Goal: Task Accomplishment & Management: Manage account settings

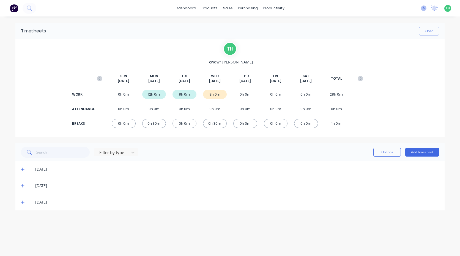
click at [423, 9] on icon at bounding box center [424, 9] width 6 height 6
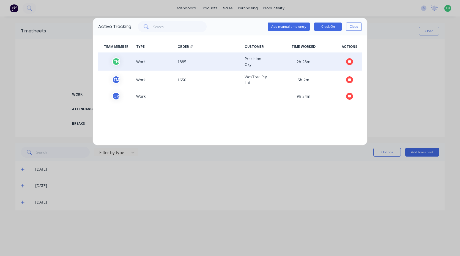
click at [349, 62] on icon "button" at bounding box center [349, 61] width 3 height 3
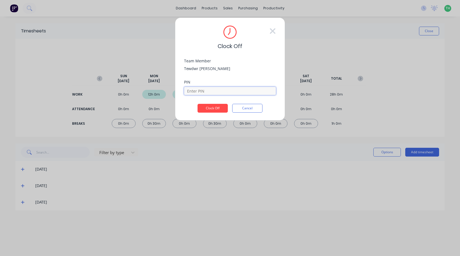
click at [211, 88] on input at bounding box center [230, 91] width 92 height 8
type input "2711"
click at [215, 112] on button "Clock Off" at bounding box center [213, 108] width 30 height 9
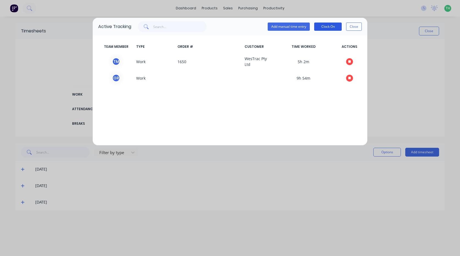
click at [329, 26] on button "Clock On" at bounding box center [328, 27] width 28 height 8
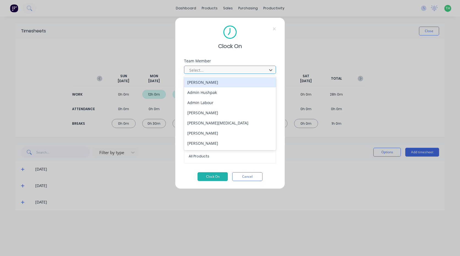
click at [206, 72] on div at bounding box center [226, 70] width 75 height 7
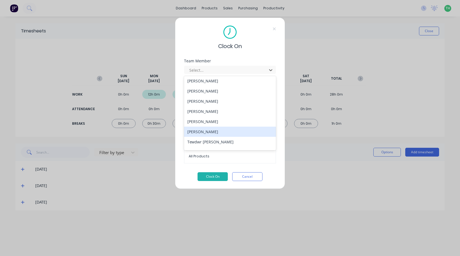
scroll to position [264, 0]
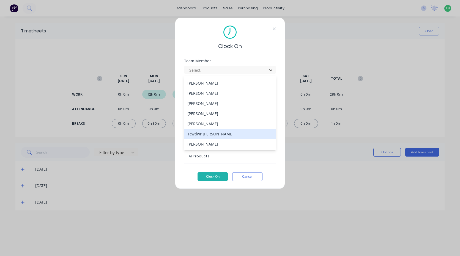
click at [226, 137] on div "Tewdwr [PERSON_NAME]" at bounding box center [230, 134] width 92 height 10
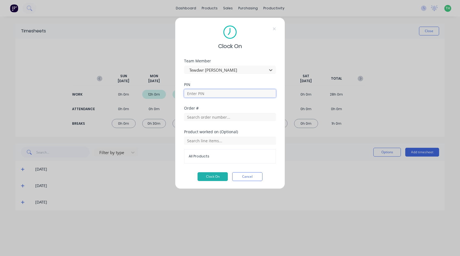
click at [218, 94] on input at bounding box center [230, 93] width 92 height 8
type input "2711"
click at [215, 116] on input "text" at bounding box center [230, 117] width 92 height 8
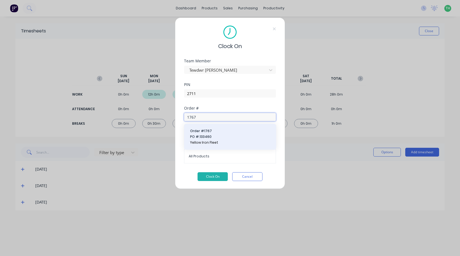
type input "1767"
click at [214, 133] on span "Order # 1767" at bounding box center [230, 131] width 80 height 5
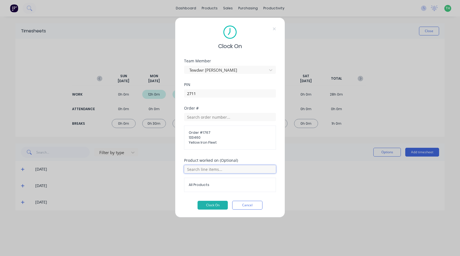
click at [208, 169] on input "text" at bounding box center [230, 169] width 92 height 8
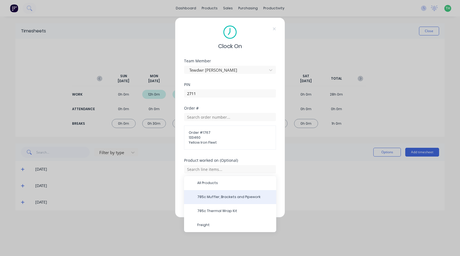
click at [208, 198] on span "785c Muffler, Brackets and Pipework" at bounding box center [234, 197] width 75 height 5
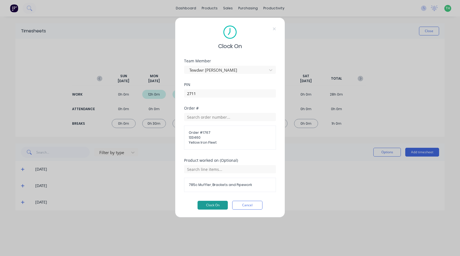
click at [218, 206] on button "Clock On" at bounding box center [213, 205] width 30 height 9
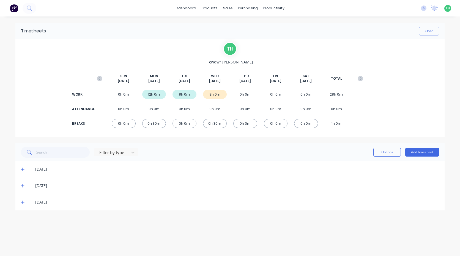
click at [20, 203] on div "24/09/25" at bounding box center [229, 202] width 429 height 17
click at [21, 204] on icon at bounding box center [23, 203] width 4 height 4
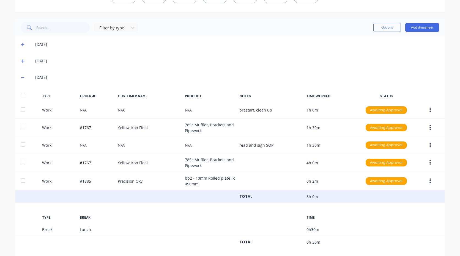
scroll to position [133, 0]
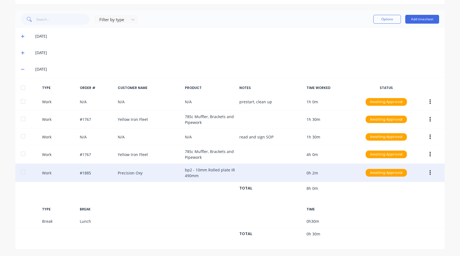
click at [429, 173] on button "button" at bounding box center [430, 173] width 13 height 10
click at [414, 164] on div "Edit" at bounding box center [410, 164] width 42 height 8
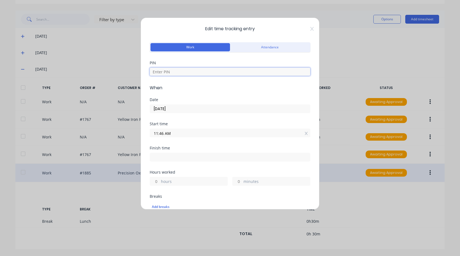
click at [175, 73] on input at bounding box center [230, 72] width 161 height 8
type input "2711"
click at [185, 133] on input "11:46 AM" at bounding box center [230, 133] width 160 height 8
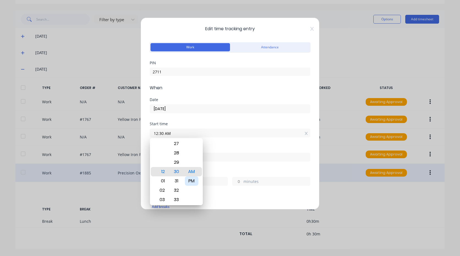
click at [192, 181] on div "PM" at bounding box center [191, 181] width 13 height 9
type input "12:30 PM"
click at [216, 165] on div "Finish time" at bounding box center [230, 158] width 161 height 24
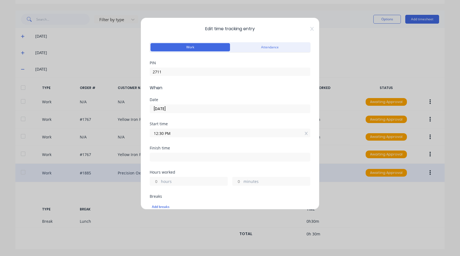
click at [191, 161] on input at bounding box center [230, 157] width 160 height 8
type input "02:15 PM"
type input "1"
type input "45"
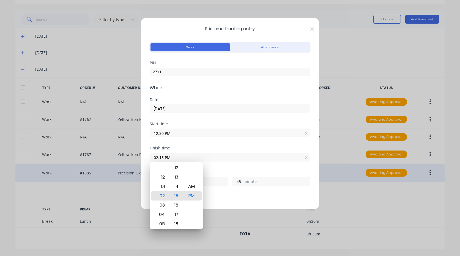
click at [219, 168] on div "Finish time 02:15 PM" at bounding box center [230, 158] width 161 height 24
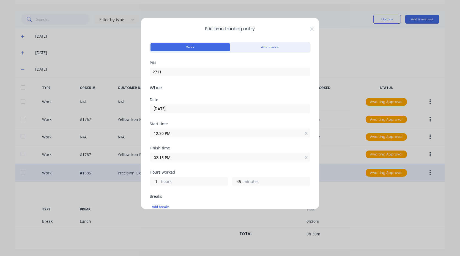
click at [179, 158] on input "02:15 PM" at bounding box center [230, 157] width 160 height 8
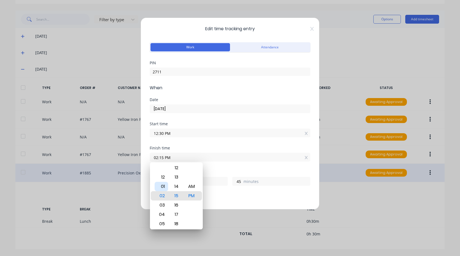
click at [161, 186] on div "01" at bounding box center [161, 186] width 13 height 9
type input "01:15 PM"
type input "0"
type input "01:17 PM"
type input "47"
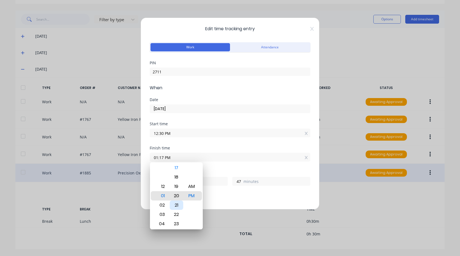
type input "01:20 PM"
type input "50"
type input "01:23 PM"
type input "53"
type input "01:26 PM"
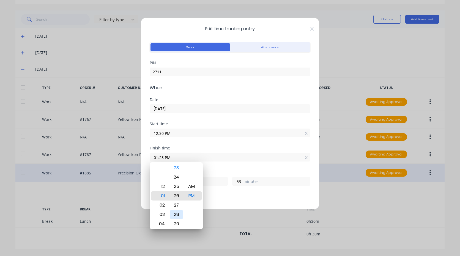
type input "56"
type input "01:28 PM"
type input "58"
click at [180, 214] on div "30" at bounding box center [176, 214] width 13 height 9
type input "01:30 PM"
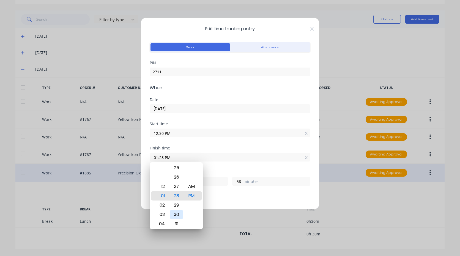
type input "1"
type input "0"
click at [219, 163] on div "Finish time 01:30 PM" at bounding box center [230, 158] width 161 height 24
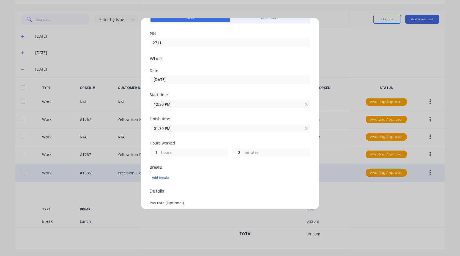
scroll to position [55, 0]
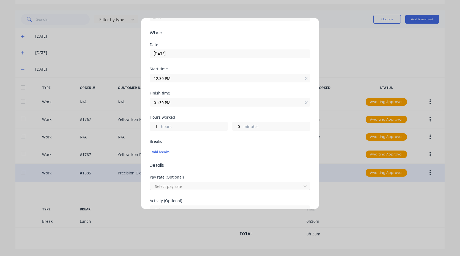
click at [191, 186] on div at bounding box center [226, 186] width 144 height 7
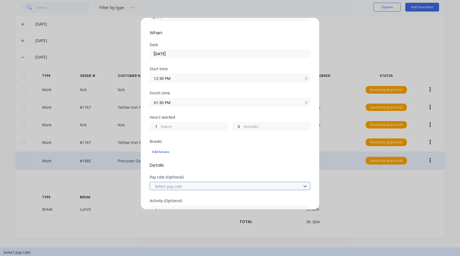
scroll to position [13, 0]
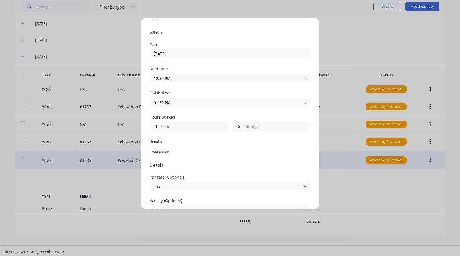
type input "m"
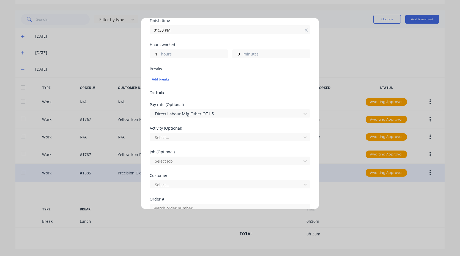
scroll to position [138, 0]
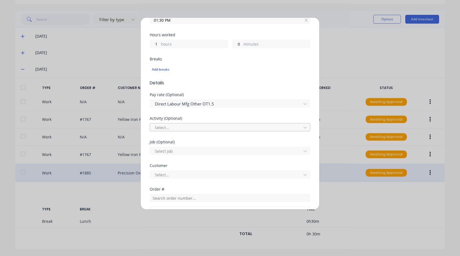
click at [192, 128] on div at bounding box center [226, 127] width 144 height 7
type input "m"
click at [188, 149] on div at bounding box center [226, 151] width 144 height 7
click at [198, 137] on div "Activity (Optional) Manufacturing" at bounding box center [230, 129] width 161 height 24
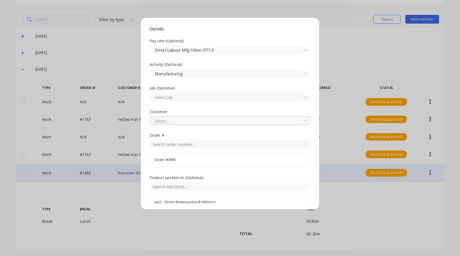
scroll to position [193, 0]
click at [182, 98] on div at bounding box center [226, 96] width 144 height 7
type input "1885"
click at [196, 117] on div at bounding box center [226, 120] width 144 height 7
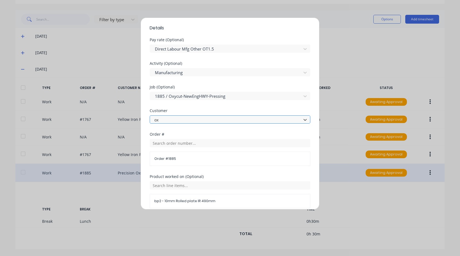
type input "oxy"
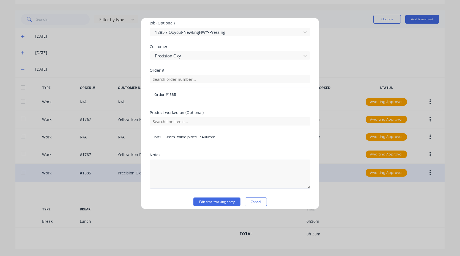
scroll to position [261, 0]
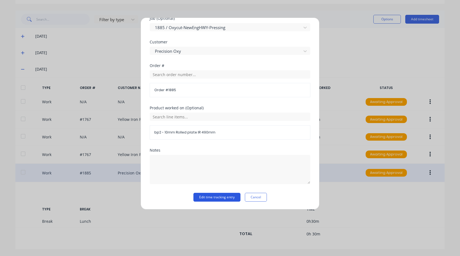
click at [207, 195] on button "Edit time tracking entry" at bounding box center [216, 197] width 47 height 9
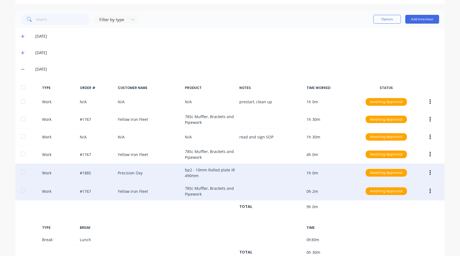
click at [426, 189] on button "button" at bounding box center [430, 192] width 13 height 10
click at [415, 183] on div "Edit" at bounding box center [410, 182] width 42 height 8
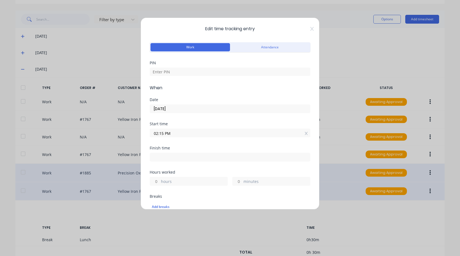
click at [178, 133] on input "02:15 PM" at bounding box center [230, 133] width 160 height 8
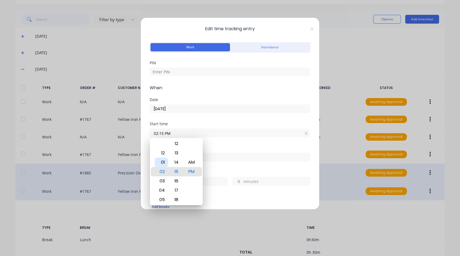
drag, startPoint x: 167, startPoint y: 162, endPoint x: 172, endPoint y: 171, distance: 11.1
click at [166, 162] on div "01" at bounding box center [161, 162] width 13 height 9
type input "01:30 PM"
click at [178, 173] on div "30" at bounding box center [176, 171] width 13 height 9
click at [221, 166] on div "Finish time" at bounding box center [230, 158] width 161 height 24
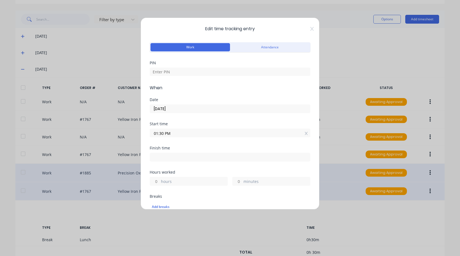
click at [191, 160] on input at bounding box center [230, 157] width 160 height 8
type input "02:18 PM"
type input "0"
type input "48"
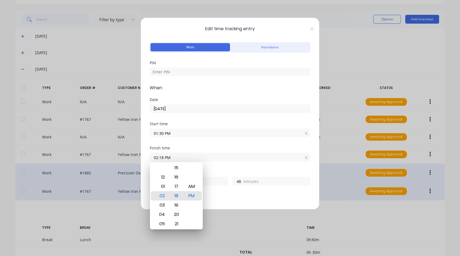
click at [231, 168] on div "Finish time 02:18 PM" at bounding box center [230, 158] width 161 height 24
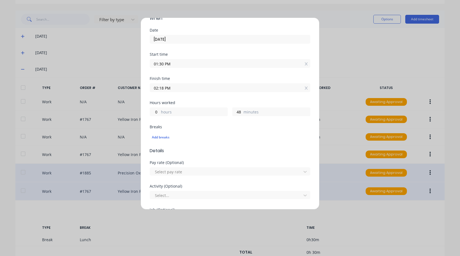
scroll to position [83, 0]
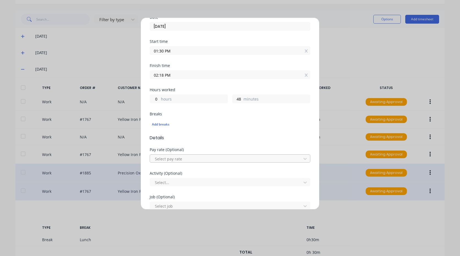
click at [190, 160] on div at bounding box center [226, 159] width 144 height 7
type input "mo"
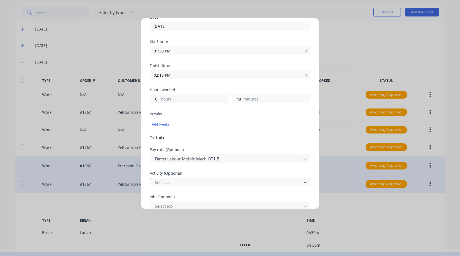
click at [203, 184] on div at bounding box center [226, 182] width 144 height 7
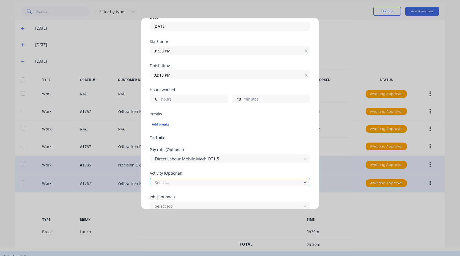
scroll to position [9, 0]
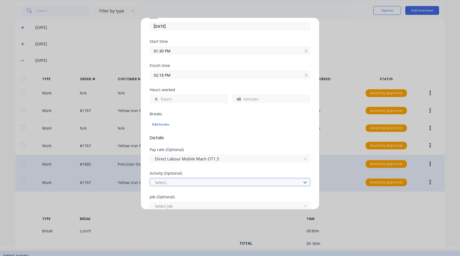
type input "m"
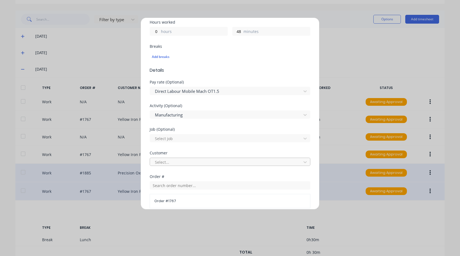
scroll to position [165, 0]
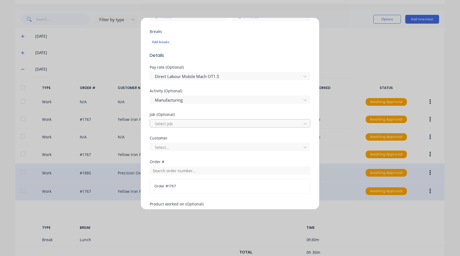
click at [175, 122] on div at bounding box center [226, 124] width 144 height 7
type input "1767"
click at [180, 148] on div at bounding box center [226, 147] width 144 height 7
type input "ye"
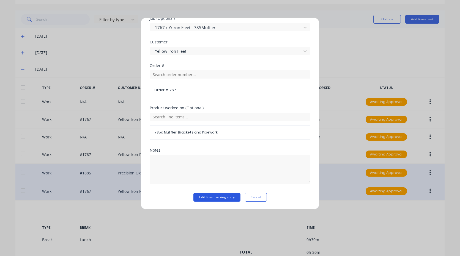
click at [208, 195] on button "Edit time tracking entry" at bounding box center [216, 197] width 47 height 9
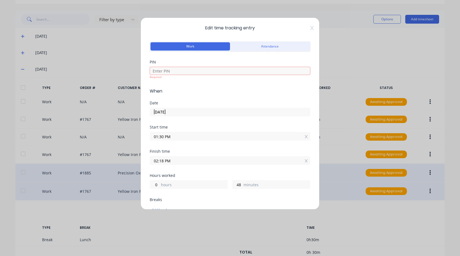
scroll to position [0, 0]
click at [194, 72] on input at bounding box center [230, 72] width 161 height 8
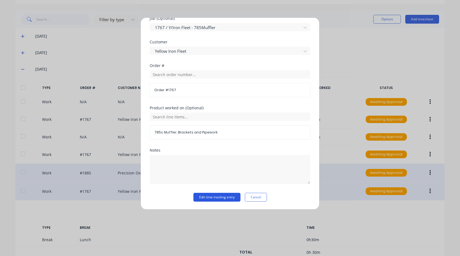
type input "2711"
click at [210, 196] on button "Edit time tracking entry" at bounding box center [216, 197] width 47 height 9
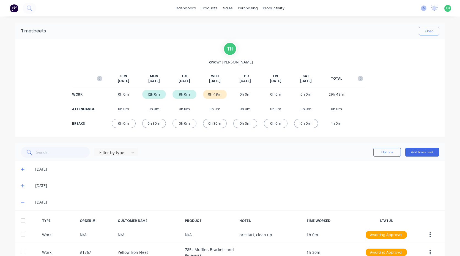
click at [421, 10] on icon at bounding box center [424, 9] width 6 height 6
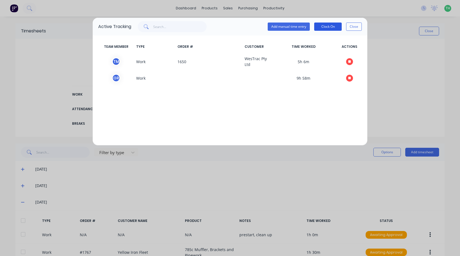
click at [333, 26] on button "Clock On" at bounding box center [328, 27] width 28 height 8
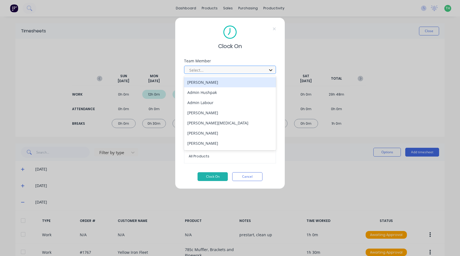
click at [267, 69] on div at bounding box center [271, 70] width 10 height 9
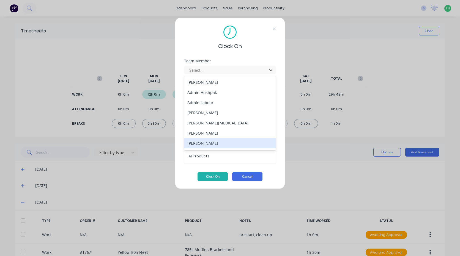
click at [250, 173] on button "Cancel" at bounding box center [247, 177] width 30 height 9
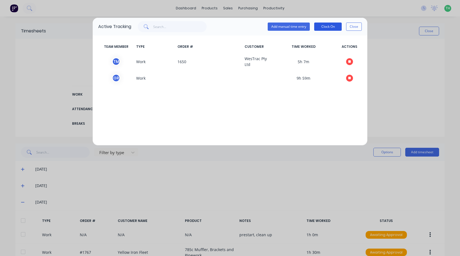
click at [324, 27] on button "Clock On" at bounding box center [328, 27] width 28 height 8
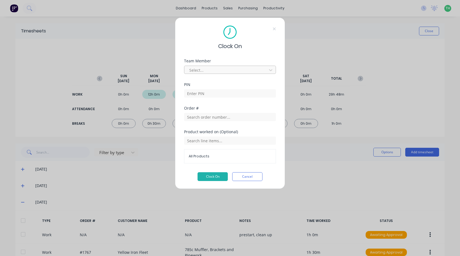
click at [199, 71] on div at bounding box center [226, 70] width 75 height 7
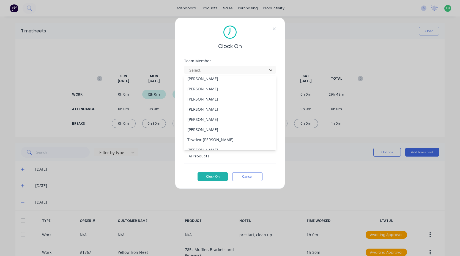
scroll to position [264, 0]
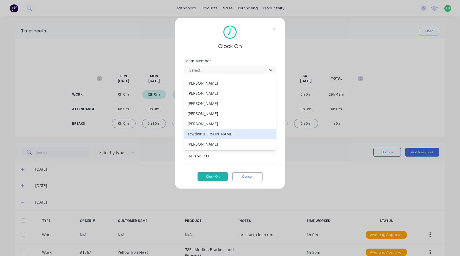
click at [204, 136] on div "Tewdwr [PERSON_NAME]" at bounding box center [230, 134] width 92 height 10
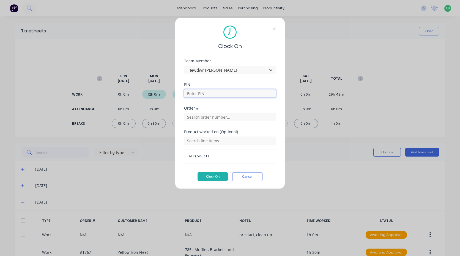
click at [204, 92] on input at bounding box center [230, 93] width 92 height 8
type input "2711"
click at [209, 117] on input "text" at bounding box center [230, 117] width 92 height 8
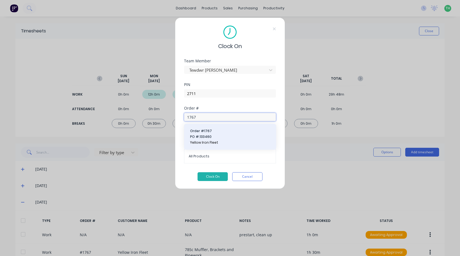
type input "1767"
click at [206, 141] on span "Yellow Iron Fleet" at bounding box center [230, 142] width 80 height 5
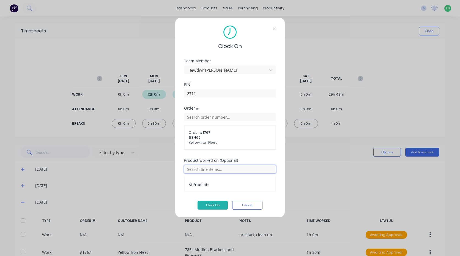
click at [210, 173] on input "text" at bounding box center [230, 169] width 92 height 8
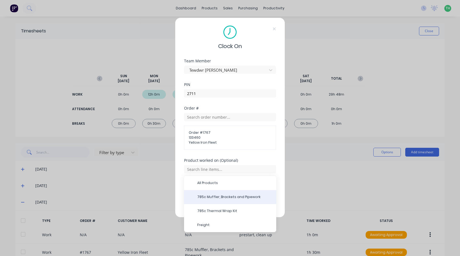
click at [214, 193] on div "785c Muffler, Brackets and Pipework" at bounding box center [230, 197] width 92 height 14
click at [223, 198] on span "785c Muffler, Brackets and Pipework" at bounding box center [234, 197] width 75 height 5
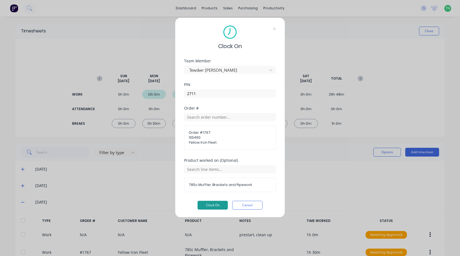
click at [214, 204] on button "Clock On" at bounding box center [213, 205] width 30 height 9
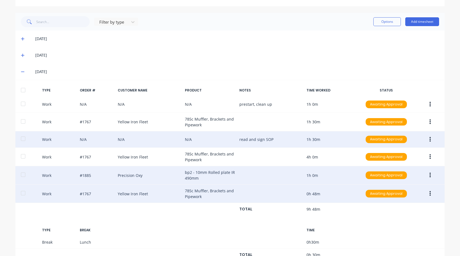
scroll to position [152, 0]
